Goal: Task Accomplishment & Management: Manage account settings

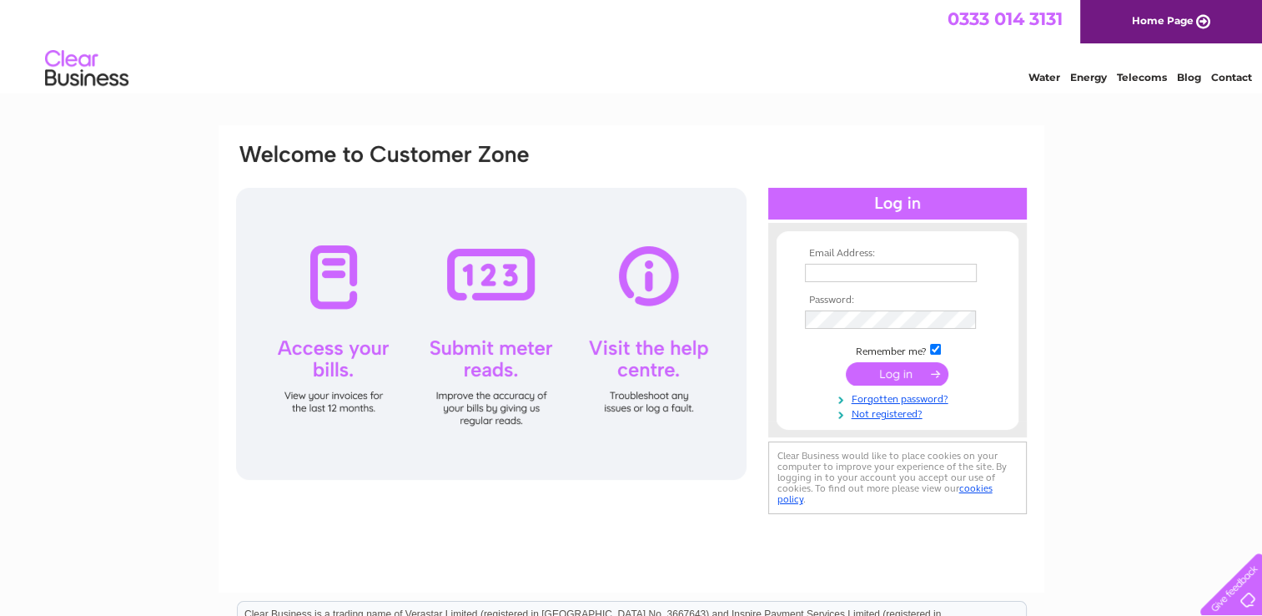
click at [881, 272] on input "text" at bounding box center [891, 273] width 172 height 18
type input "[EMAIL_ADDRESS][DOMAIN_NAME][PERSON_NAME]"
click at [888, 379] on input "submit" at bounding box center [897, 374] width 103 height 23
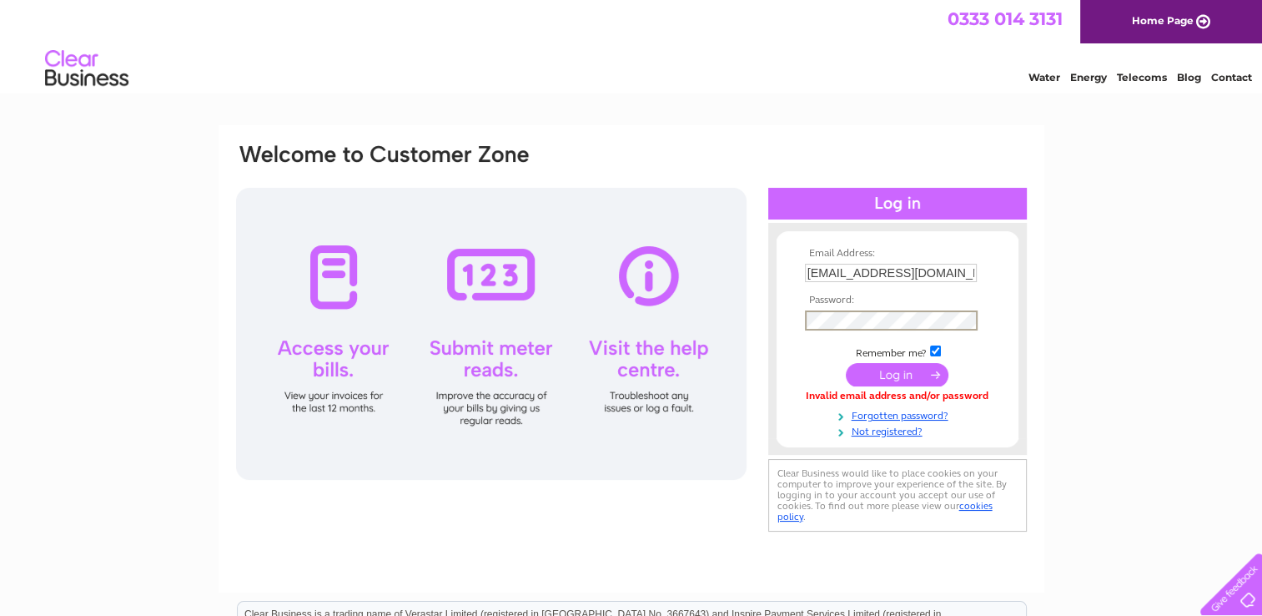
click at [879, 379] on input "submit" at bounding box center [897, 374] width 103 height 23
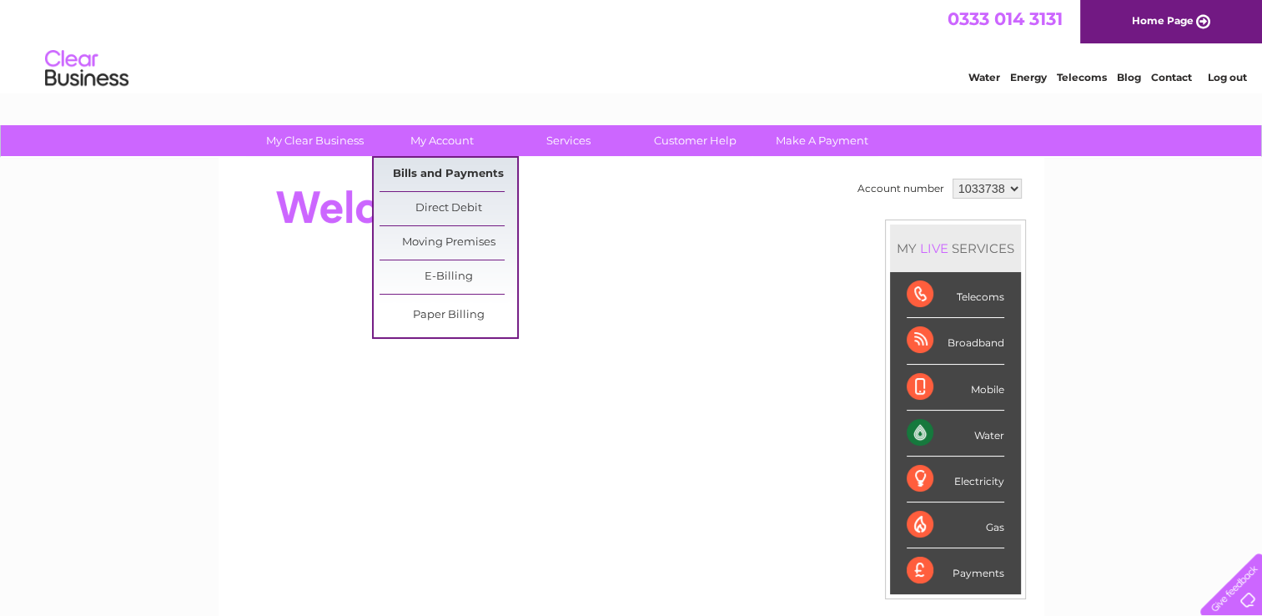
click at [446, 171] on link "Bills and Payments" at bounding box center [449, 174] width 138 height 33
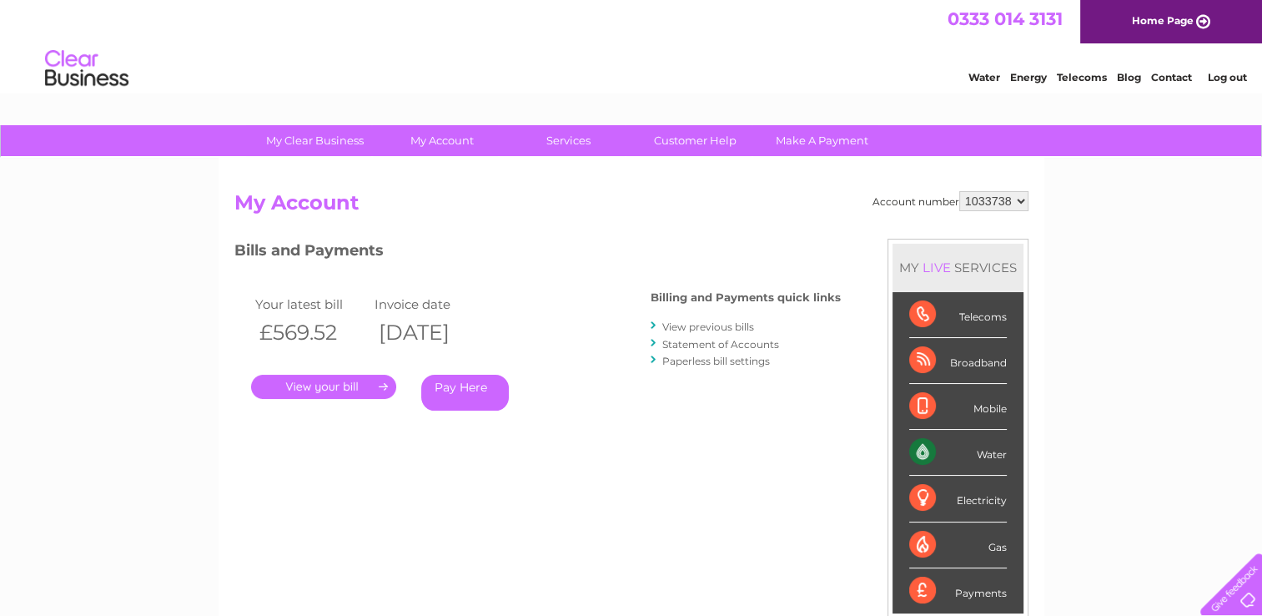
click at [329, 391] on link "." at bounding box center [323, 387] width 145 height 24
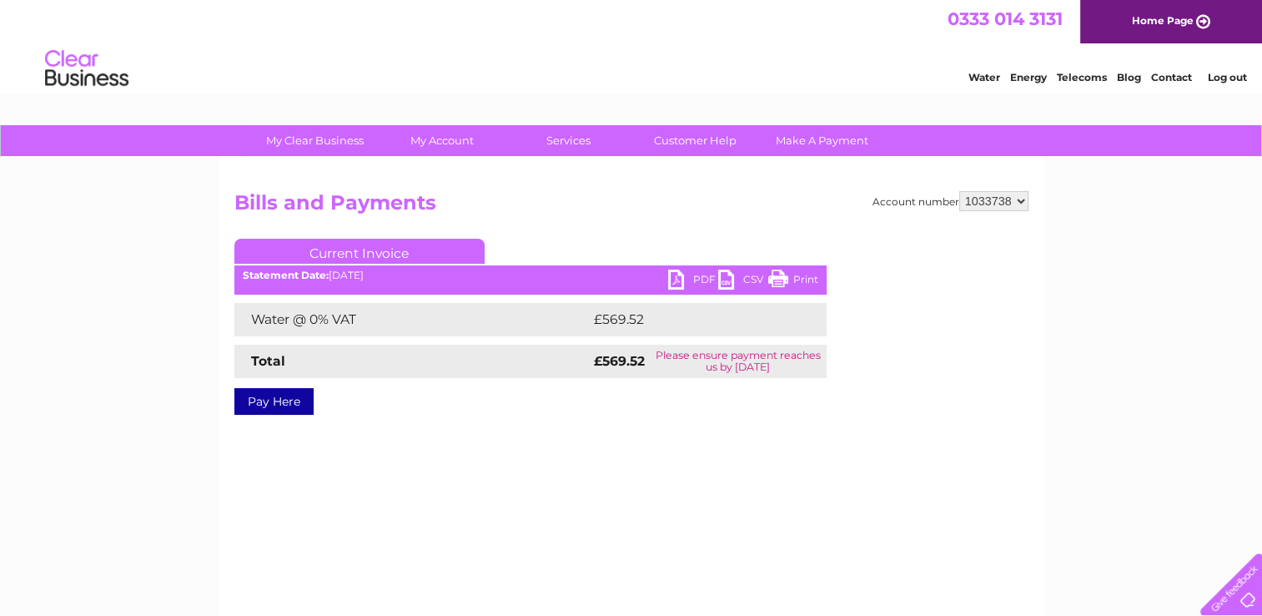
click at [678, 279] on link "PDF" at bounding box center [693, 282] width 50 height 24
